Goal: Check status: Check status

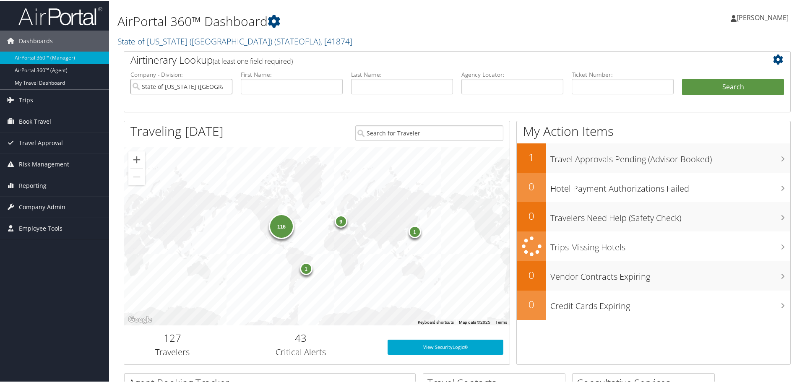
click at [227, 86] on input "State of Louisiana (SOLA)" at bounding box center [181, 86] width 102 height 16
drag, startPoint x: 478, startPoint y: 84, endPoint x: 491, endPoint y: 84, distance: 13.4
click at [478, 84] on input "text" at bounding box center [512, 86] width 102 height 16
paste input "D2M87G"
type input "D2M87G"
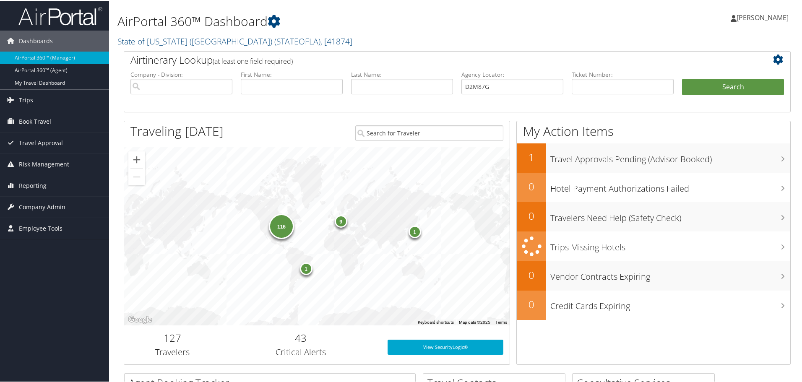
click at [713, 95] on li "Search" at bounding box center [733, 95] width 110 height 34
click at [714, 86] on button "Search" at bounding box center [733, 86] width 102 height 17
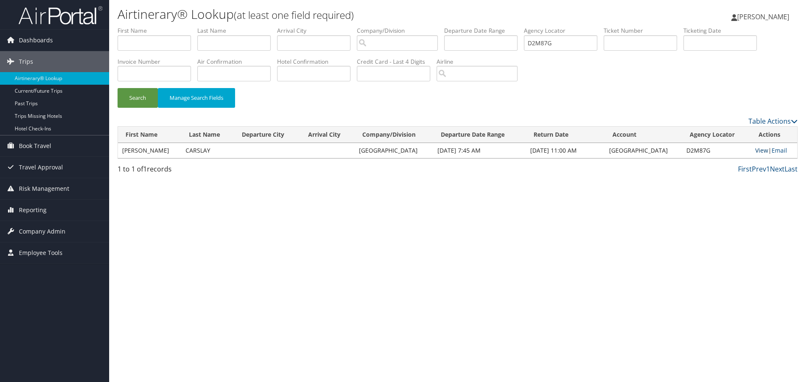
click at [759, 150] on link "View" at bounding box center [761, 150] width 13 height 8
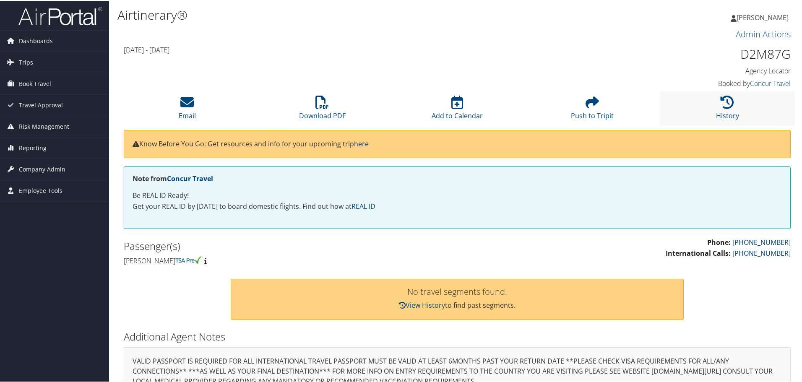
click at [732, 103] on li "History" at bounding box center [727, 108] width 135 height 34
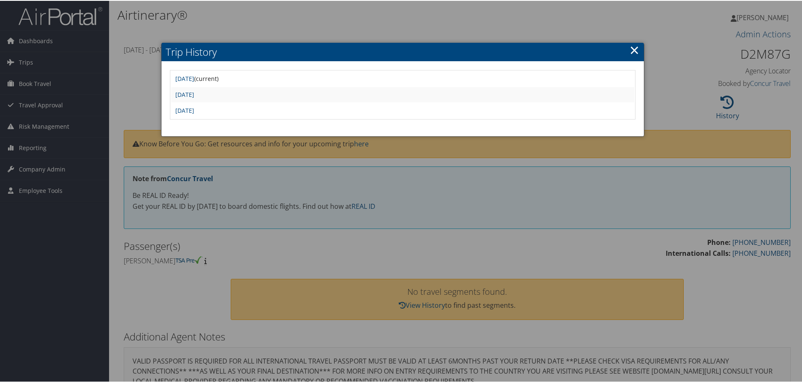
click at [195, 98] on td "Mon Aug 11 16:05:52 MDT 2025" at bounding box center [402, 93] width 463 height 15
click at [194, 96] on link "Mon Aug 11 16:05:52 MDT 2025" at bounding box center [184, 94] width 19 height 8
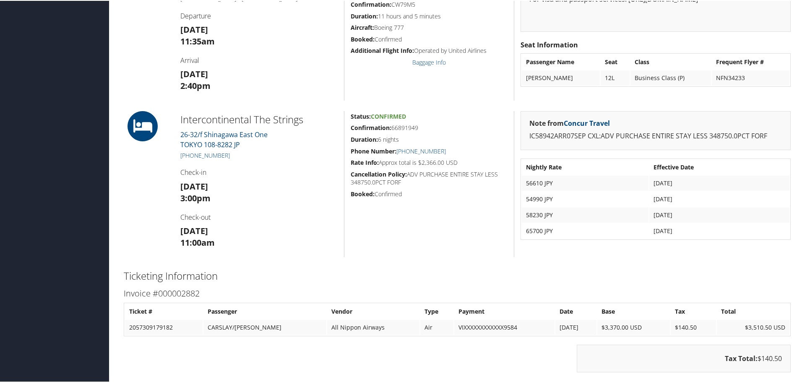
scroll to position [503, 0]
drag, startPoint x: 177, startPoint y: 156, endPoint x: 229, endPoint y: 157, distance: 52.0
click at [229, 157] on div "Intercontinental The Strings 26-32/f Shinagawa East One TOKYO 108-8282 JP +8 (1…" at bounding box center [259, 183] width 170 height 146
click at [124, 164] on div at bounding box center [145, 183] width 57 height 146
drag, startPoint x: 523, startPoint y: 181, endPoint x: 710, endPoint y: 232, distance: 193.9
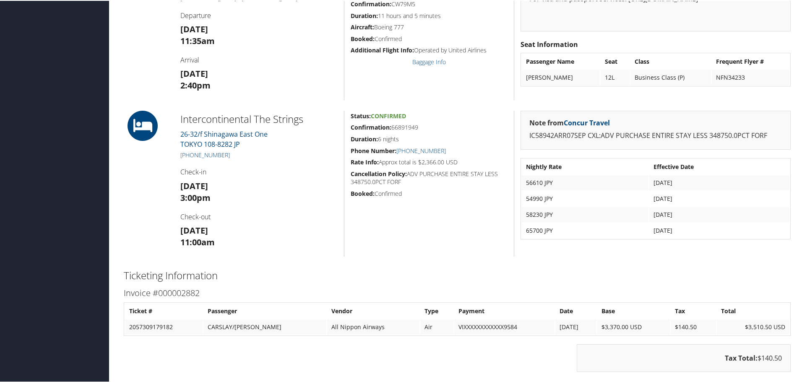
click at [714, 231] on tbody "Nightly Rate Effective Date 56610 JPY Sep 7, 2025 54990 JPY Sep 10, 2025 58230 …" at bounding box center [656, 198] width 268 height 79
